Goal: Register for event/course

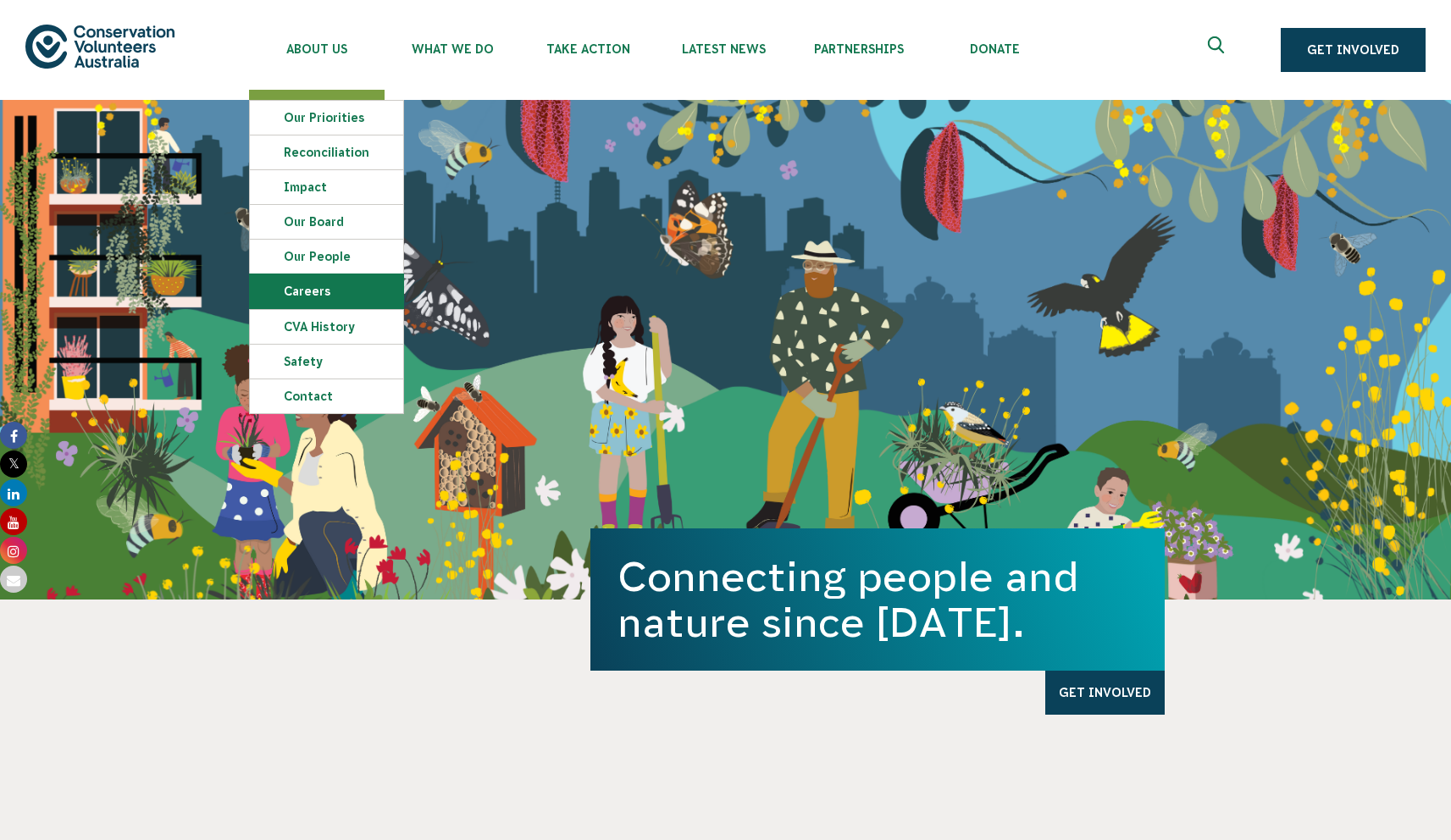
click at [312, 298] on link "Careers" at bounding box center [326, 291] width 154 height 34
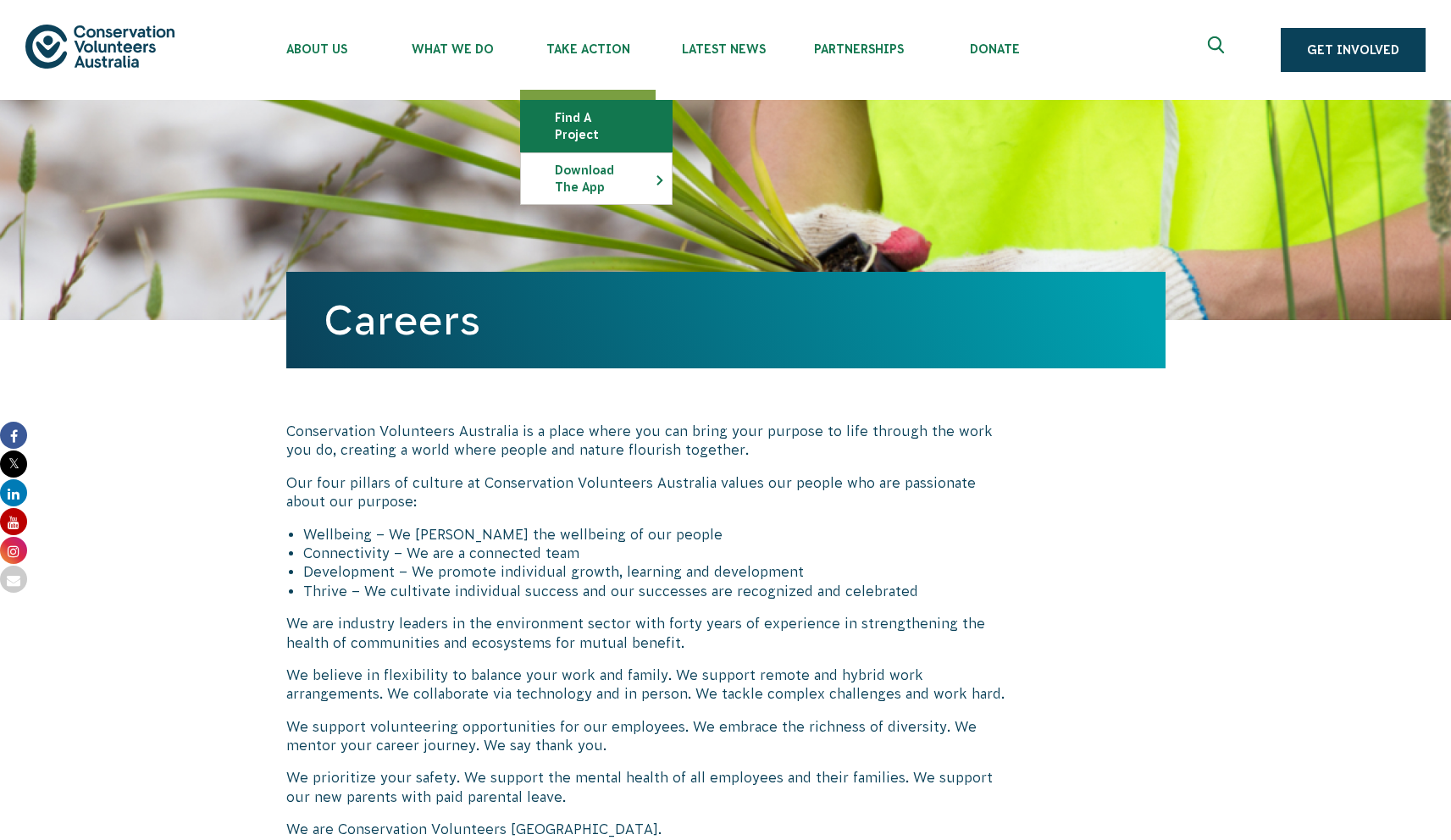
click at [600, 119] on link "Find a project" at bounding box center [596, 126] width 151 height 51
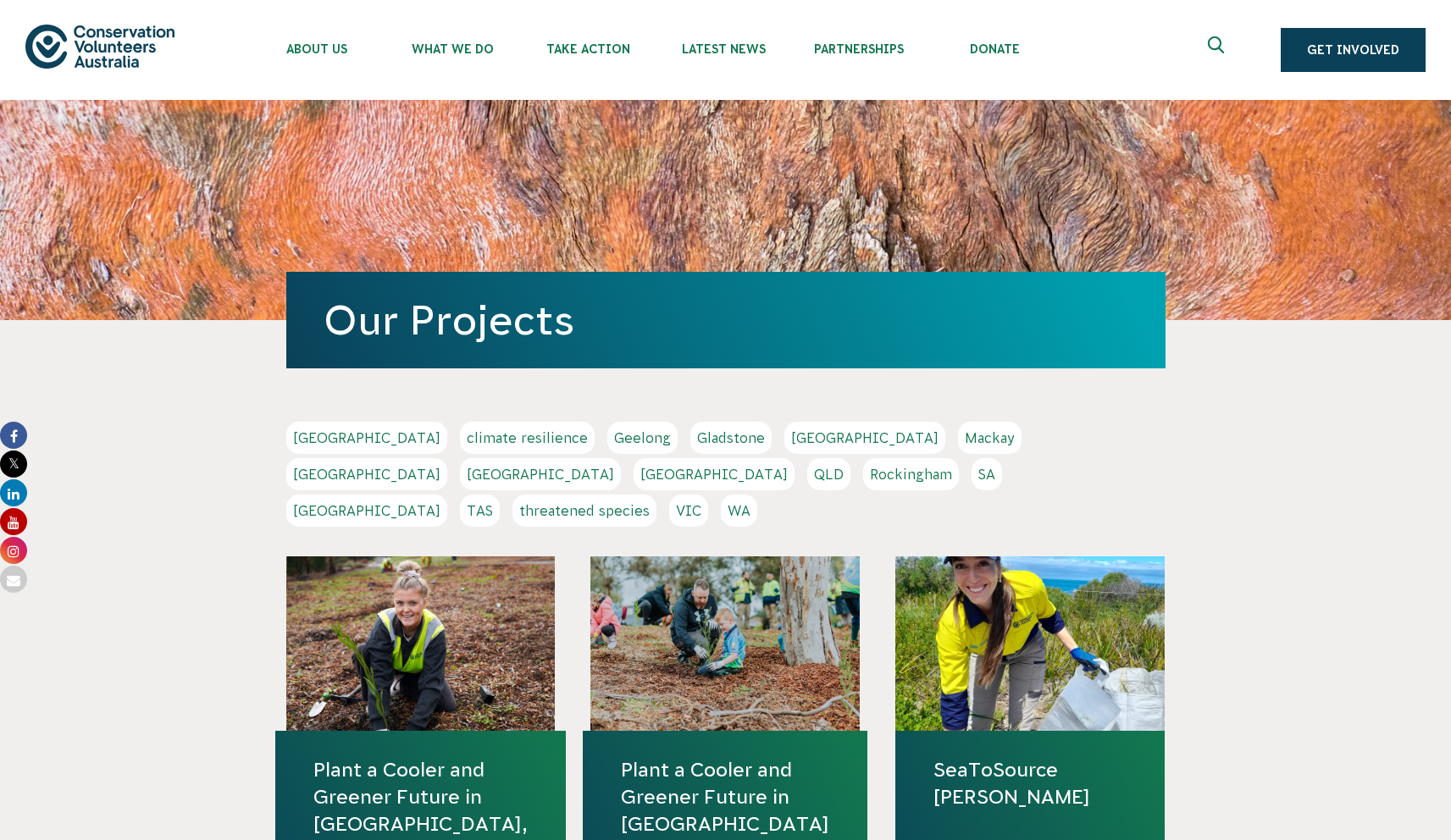
click at [850, 458] on link "QLD" at bounding box center [829, 474] width 44 height 32
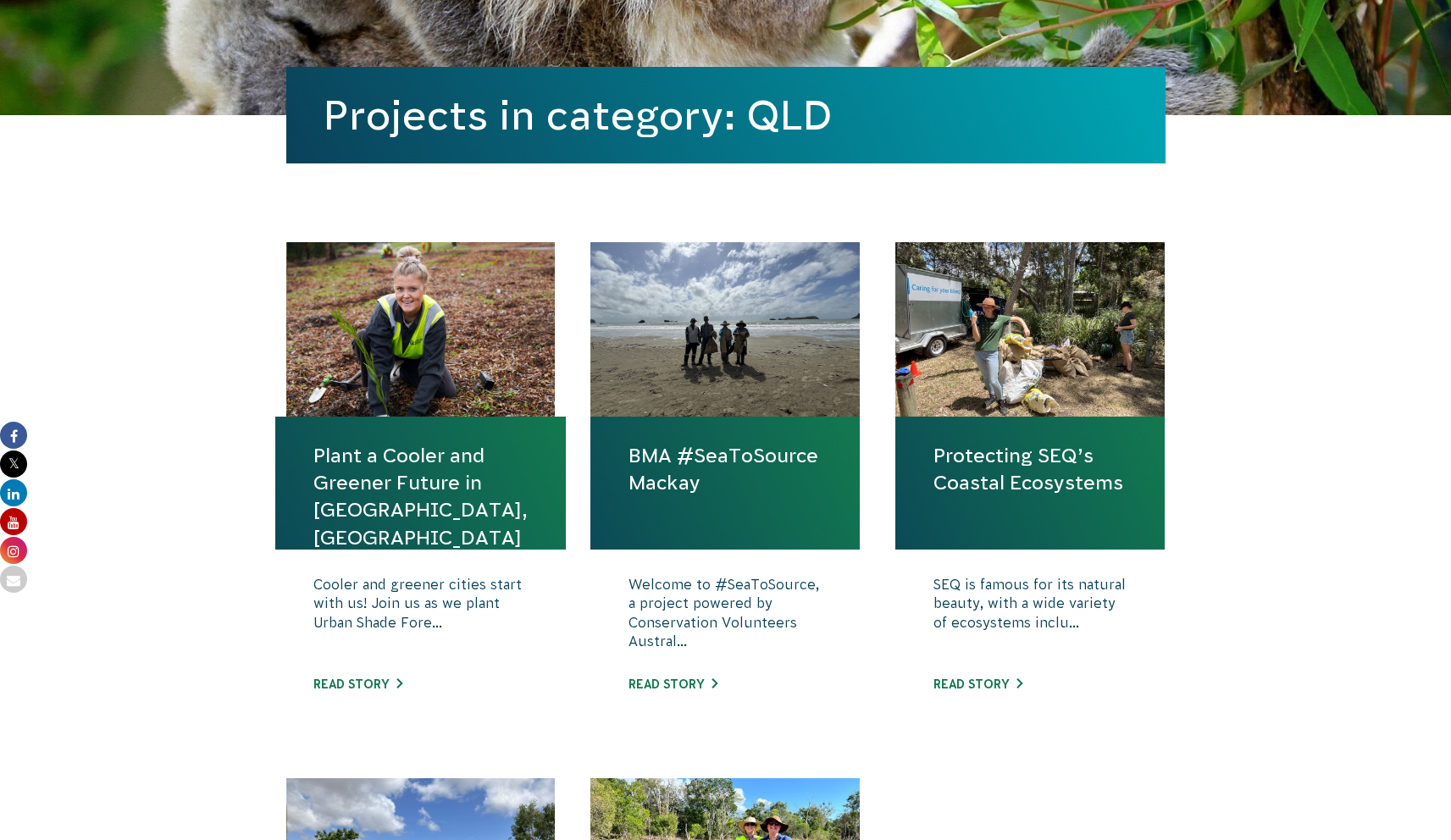
scroll to position [458, 0]
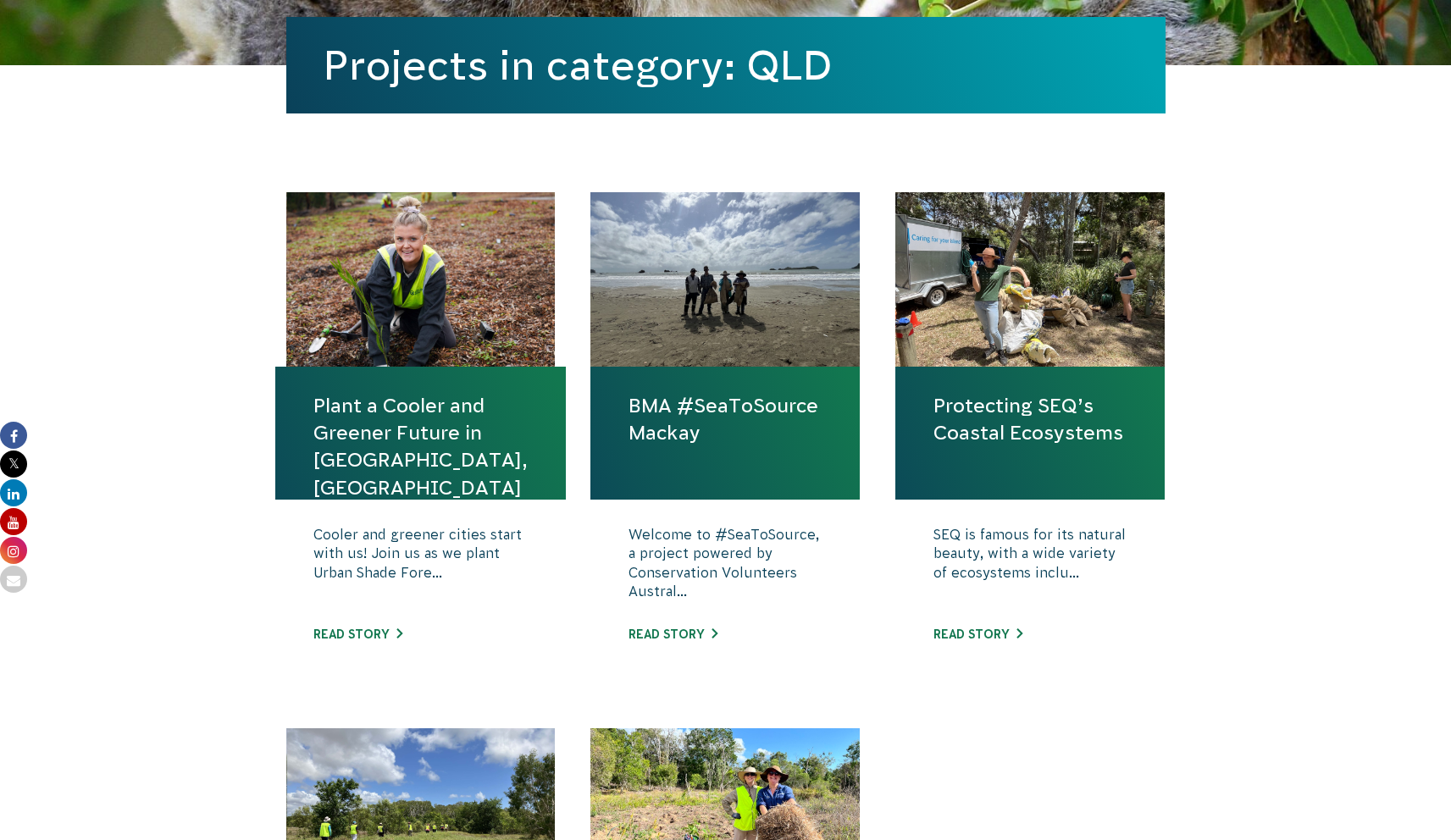
click at [367, 423] on link "Plant a Cooler and Greener Future in [GEOGRAPHIC_DATA], [GEOGRAPHIC_DATA]" at bounding box center [420, 446] width 214 height 109
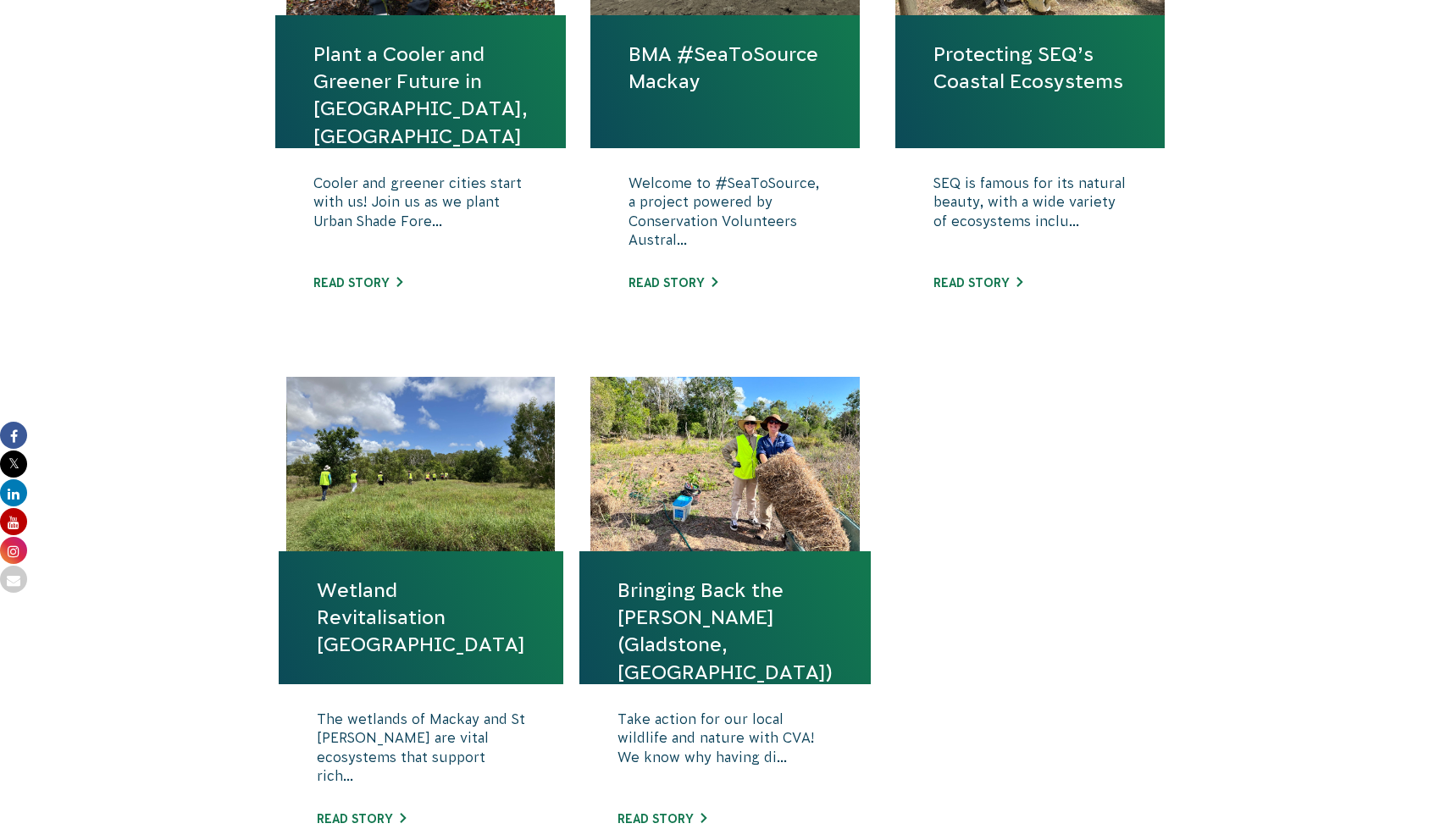
scroll to position [925, 0]
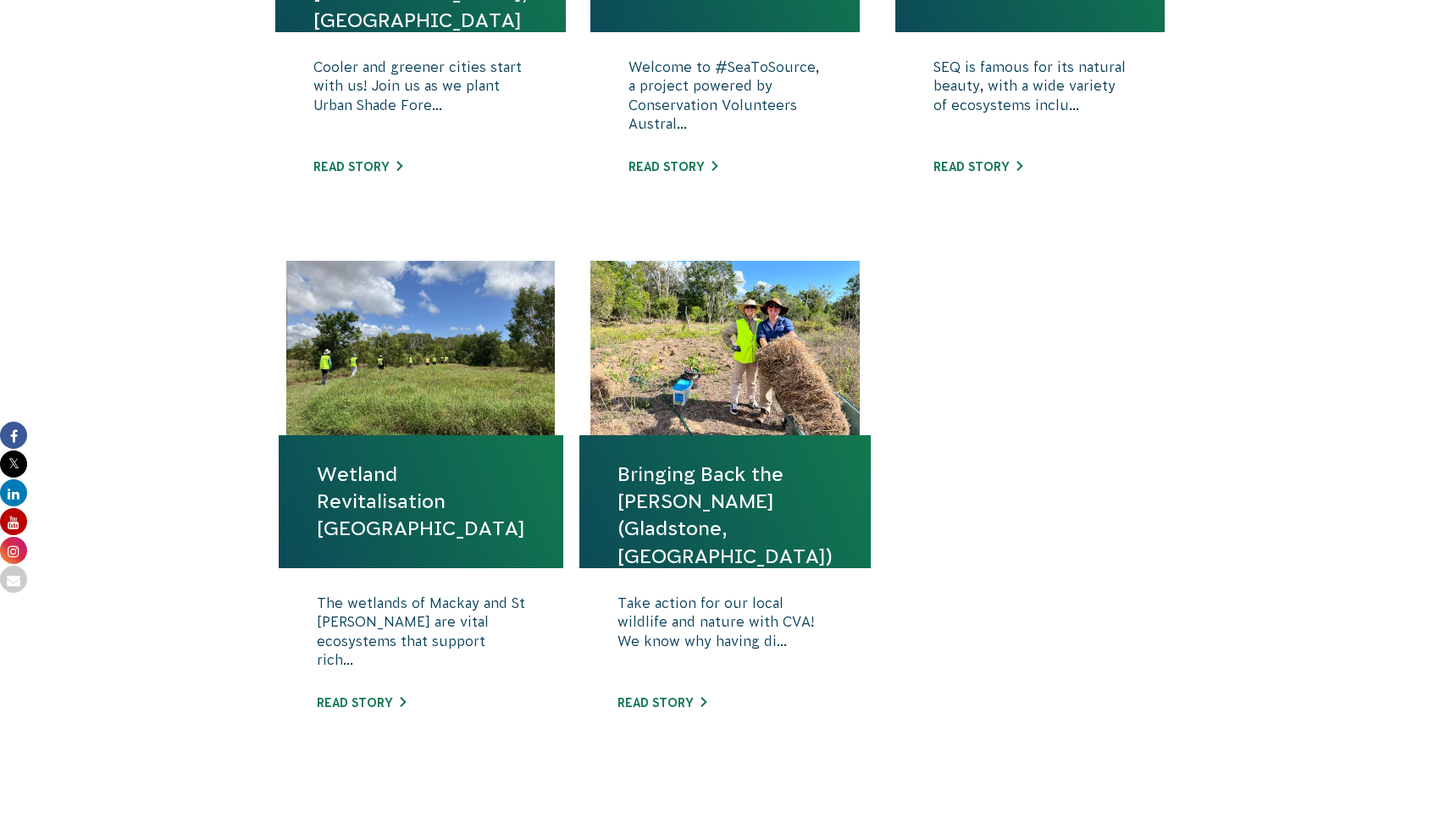
click at [439, 386] on div at bounding box center [421, 348] width 269 height 174
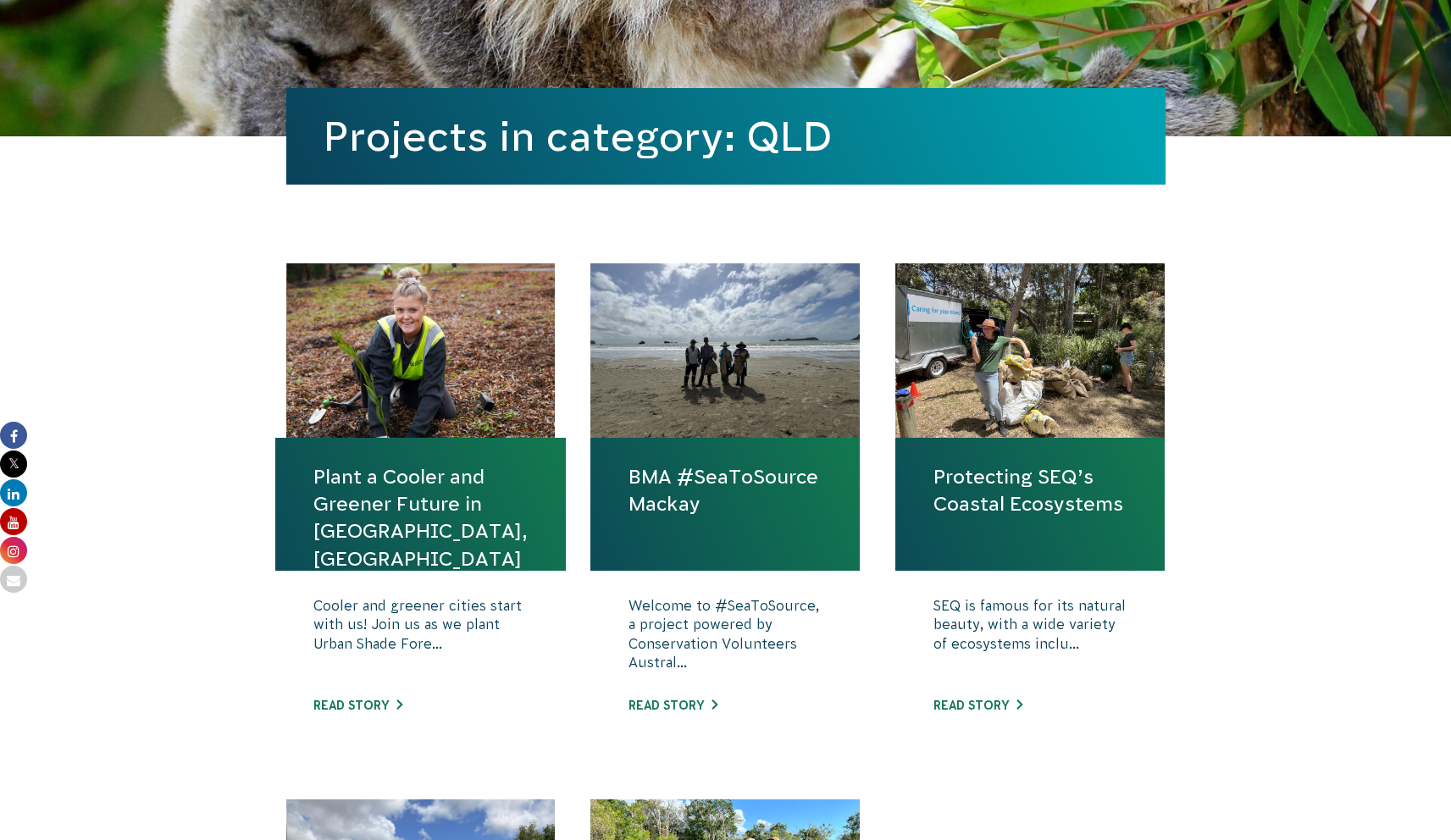
scroll to position [359, 0]
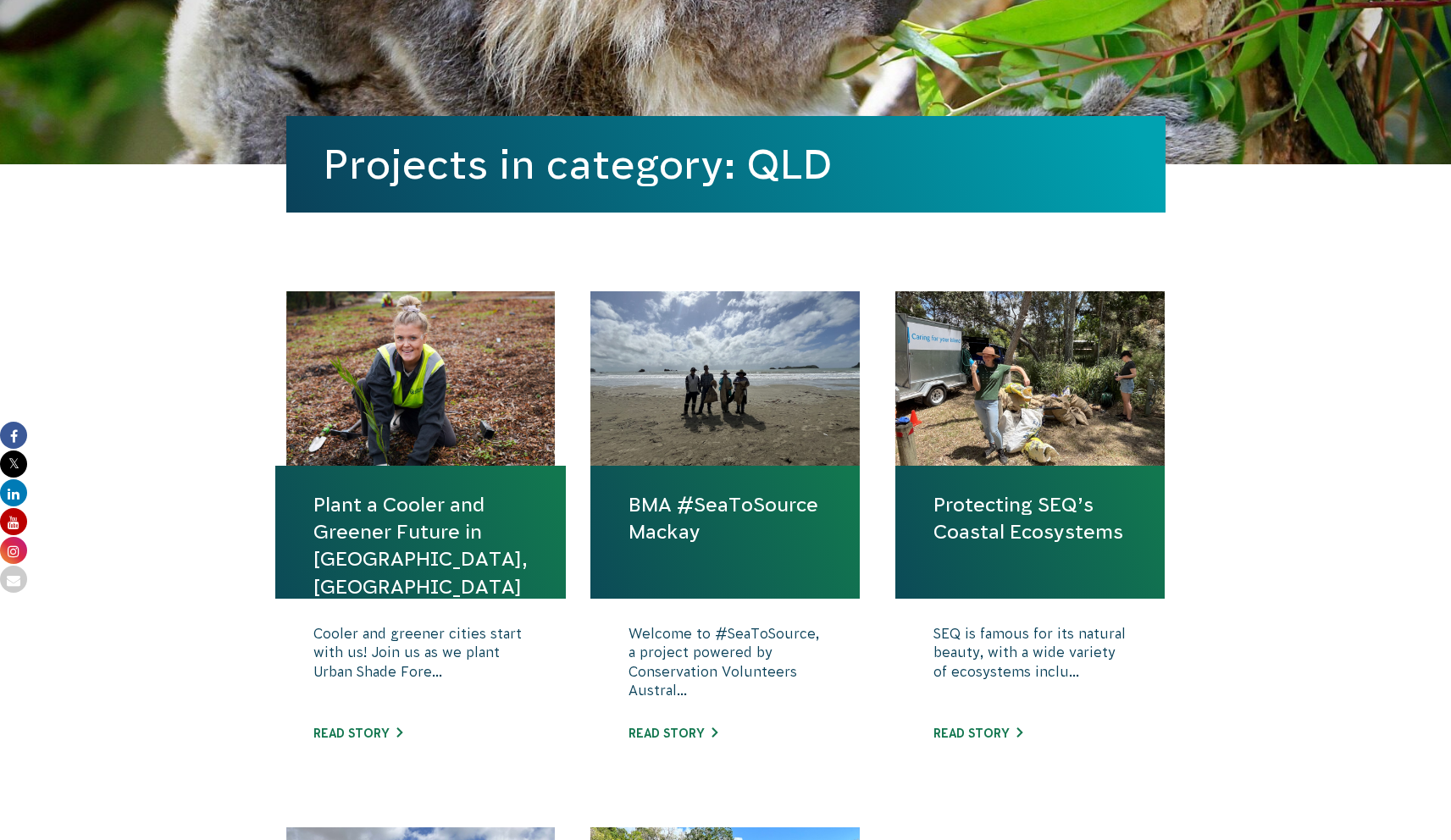
click at [389, 547] on link "Plant a Cooler and Greener Future in [GEOGRAPHIC_DATA], [GEOGRAPHIC_DATA]" at bounding box center [420, 545] width 214 height 109
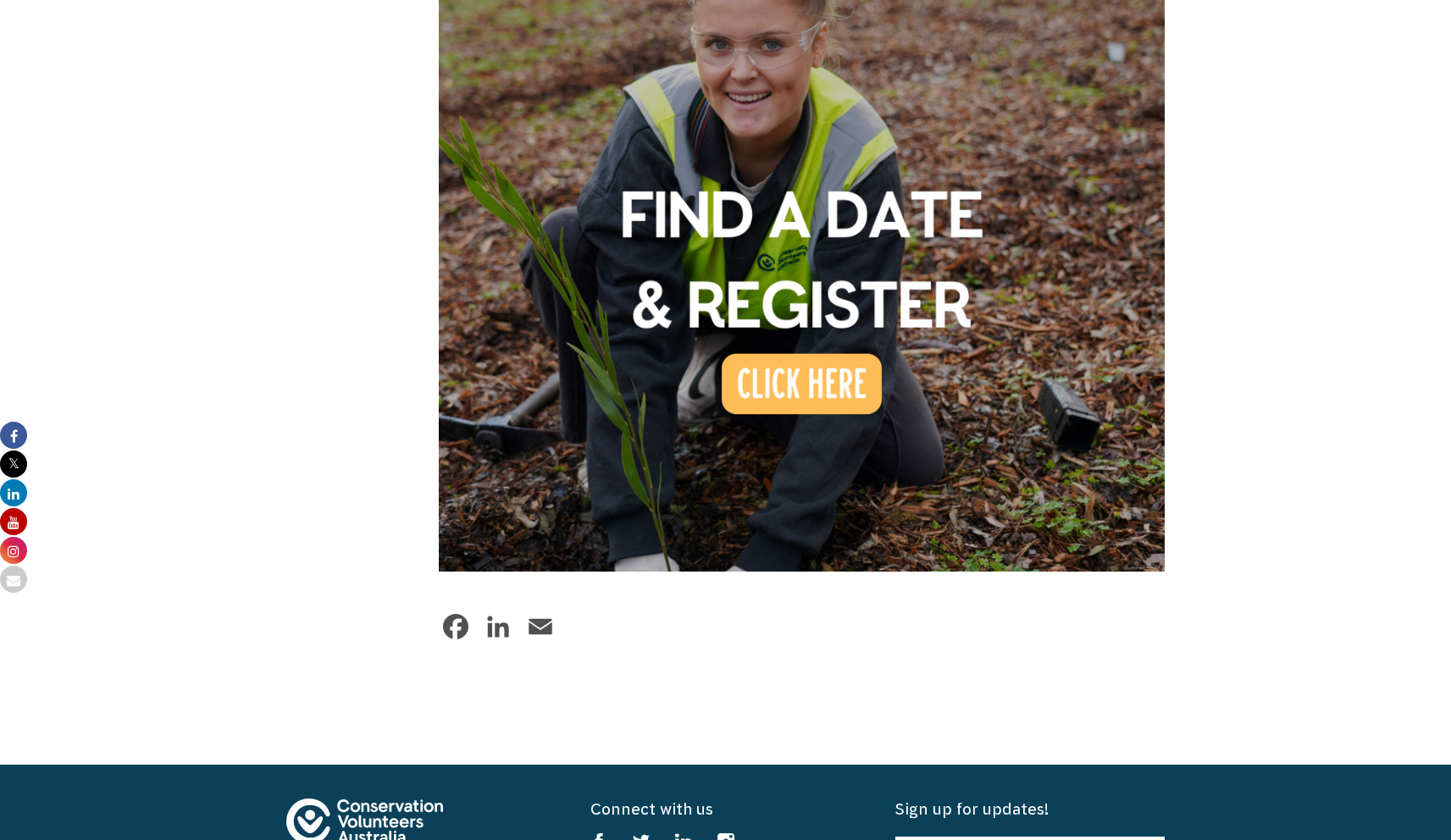
scroll to position [1411, 0]
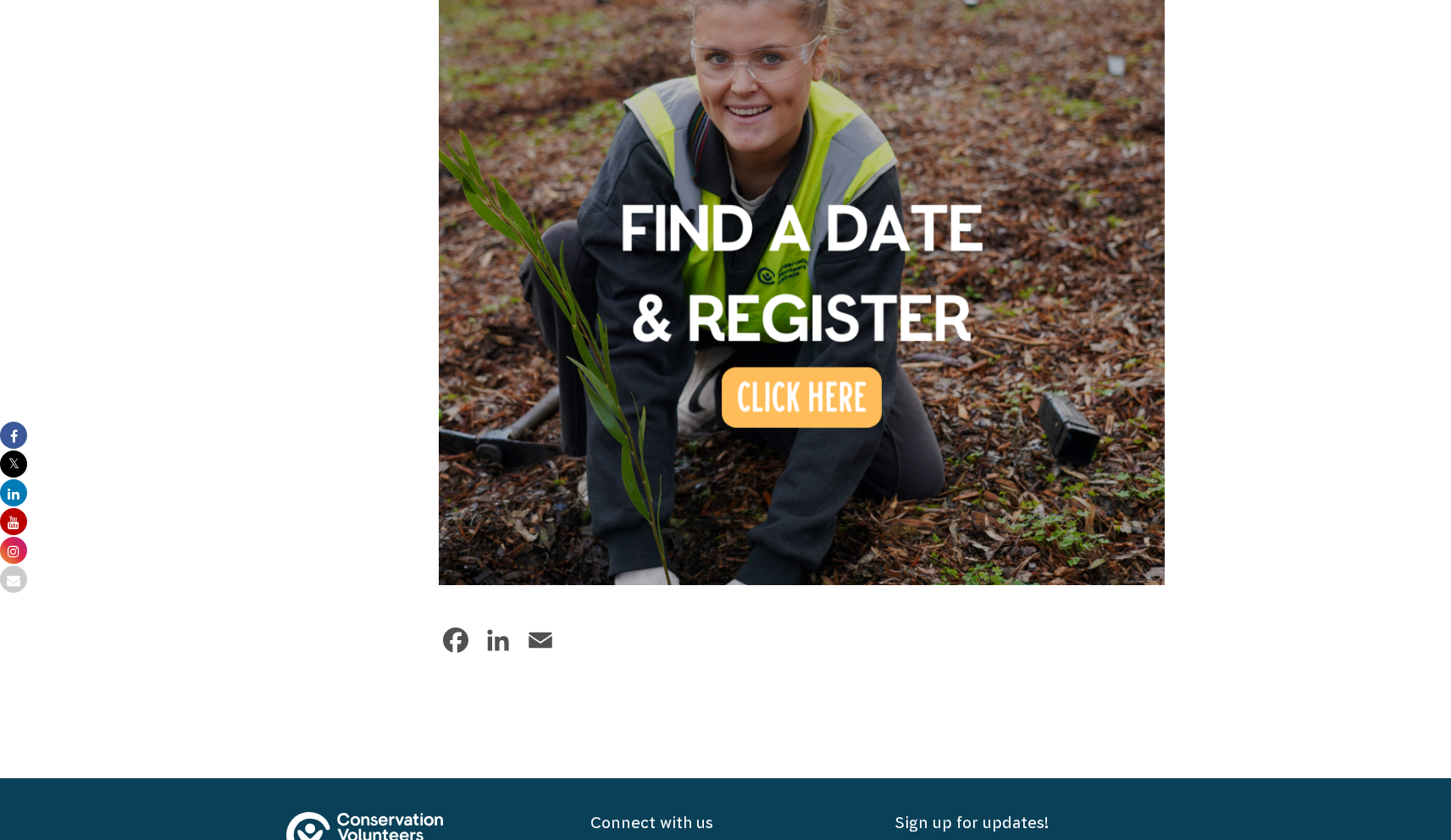
click at [802, 336] on img at bounding box center [802, 222] width 726 height 726
